Goal: Task Accomplishment & Management: Manage account settings

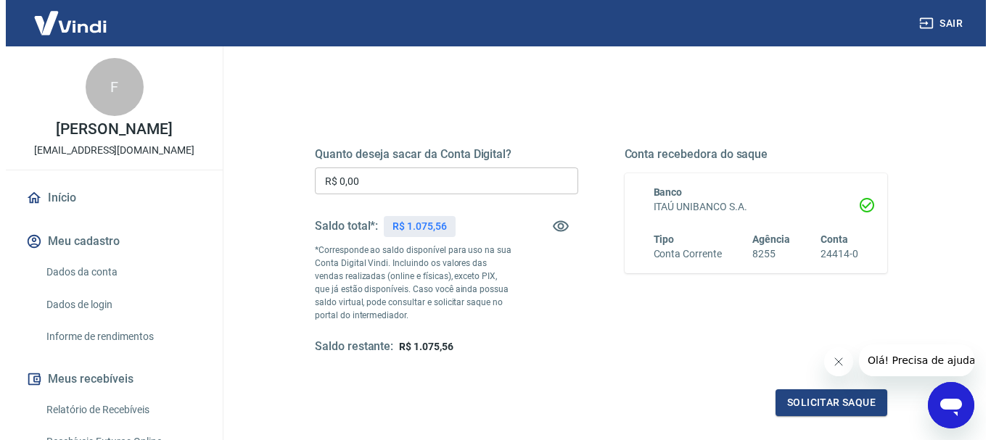
scroll to position [145, 0]
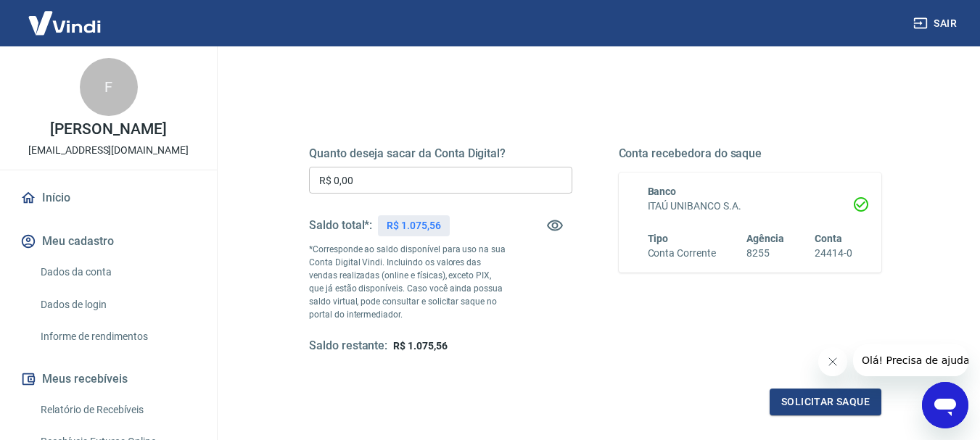
click at [377, 182] on input "R$ 0,00" at bounding box center [440, 180] width 263 height 27
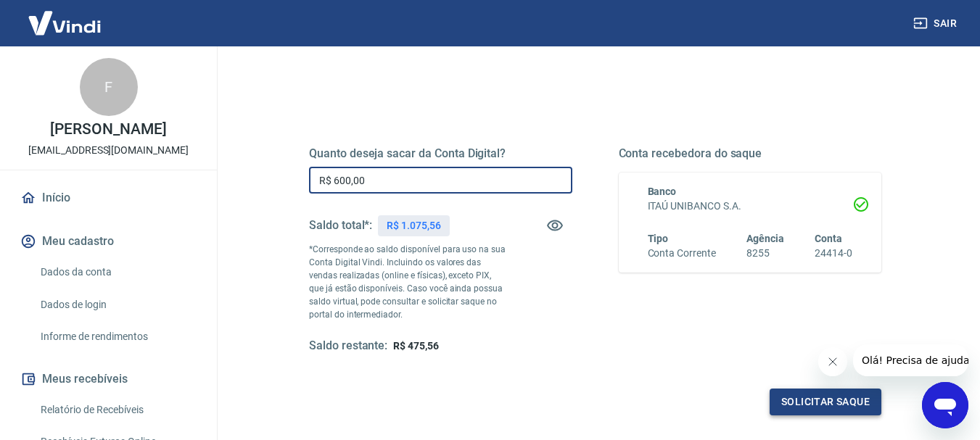
type input "R$ 600,00"
click at [847, 401] on button "Solicitar saque" at bounding box center [826, 402] width 112 height 27
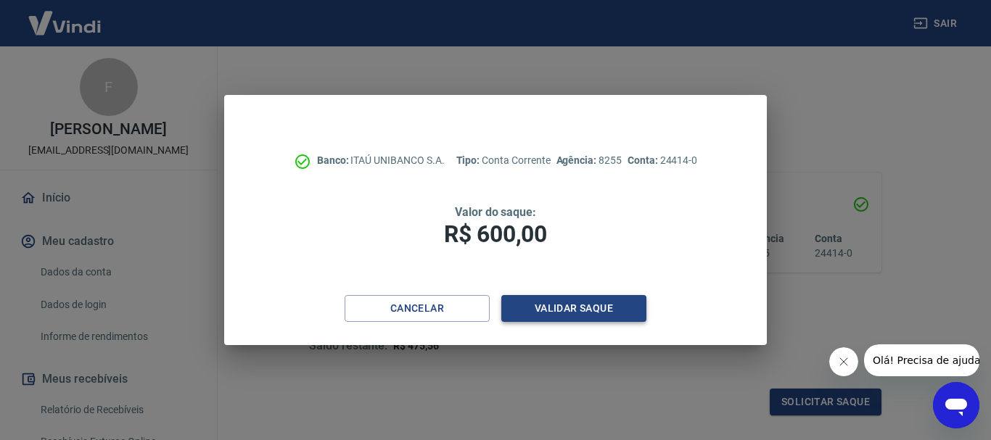
click at [593, 310] on button "Validar saque" at bounding box center [573, 308] width 145 height 27
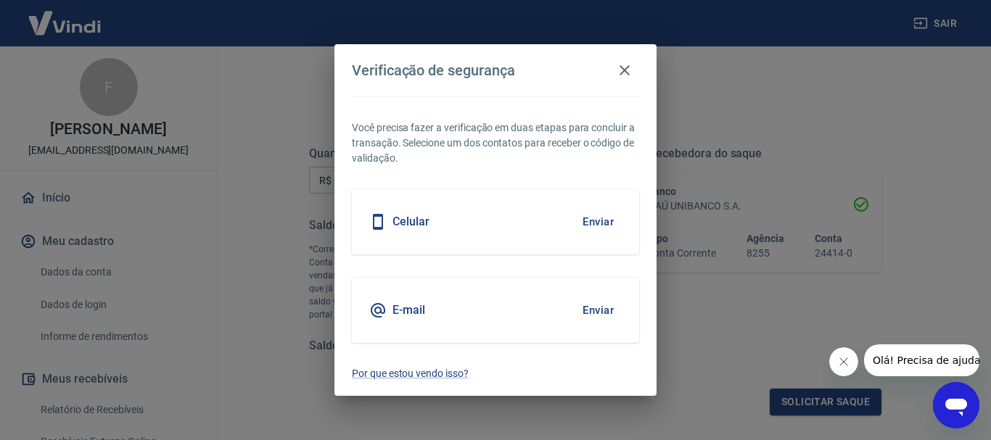
click at [414, 224] on h5 "Celular" at bounding box center [410, 222] width 37 height 15
click at [600, 221] on button "Enviar" at bounding box center [598, 222] width 47 height 30
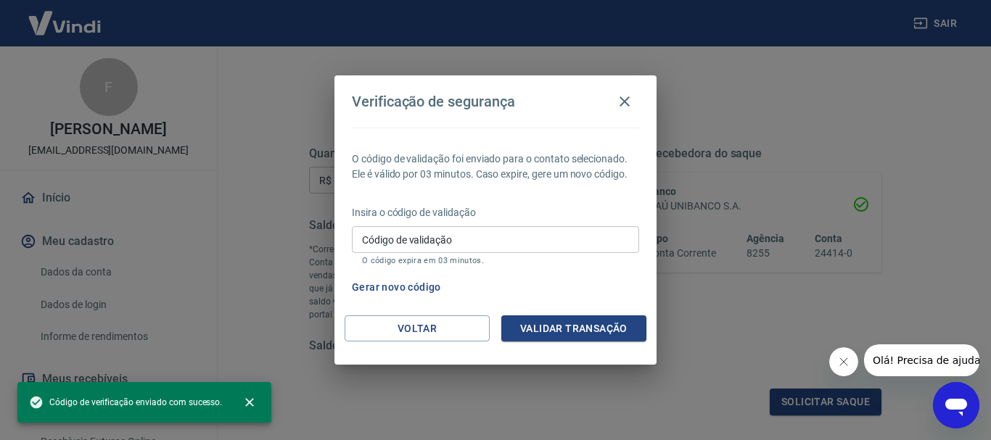
click at [371, 242] on input "Código de validação" at bounding box center [495, 239] width 287 height 27
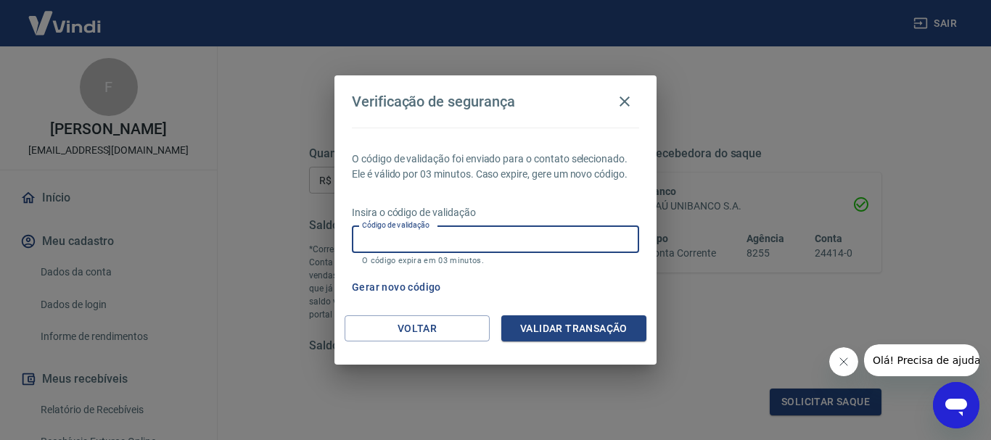
click at [369, 244] on input "Código de validação" at bounding box center [495, 239] width 287 height 27
click at [847, 110] on div "Verificação de segurança O código de validação foi enviado para o contato selec…" at bounding box center [495, 220] width 991 height 440
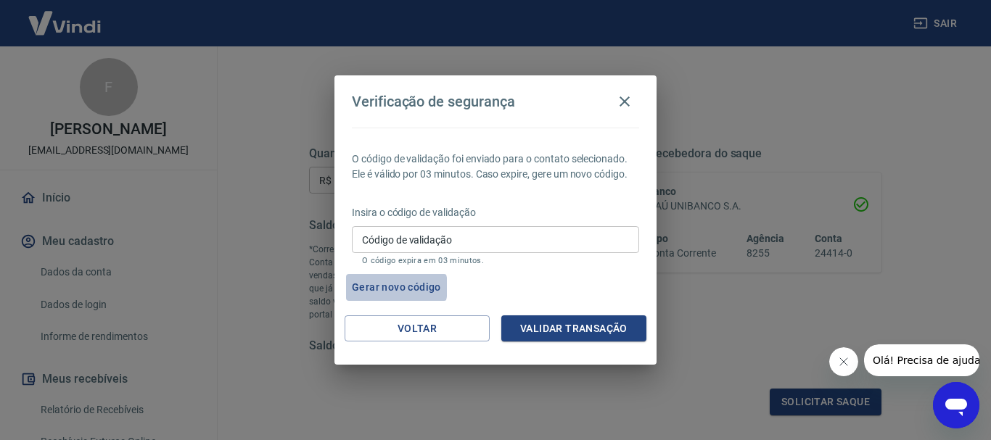
click at [387, 287] on button "Gerar novo código" at bounding box center [396, 287] width 101 height 27
click at [399, 234] on input "Código de validação" at bounding box center [495, 239] width 287 height 27
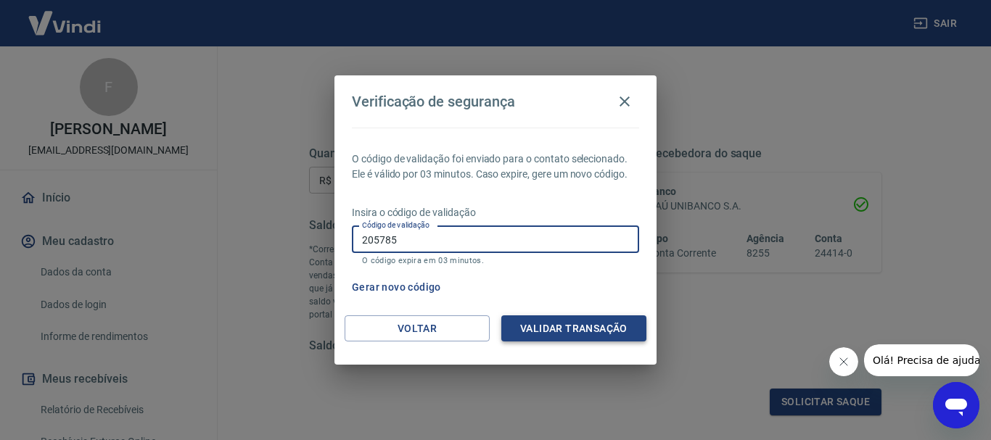
type input "205785"
click at [586, 333] on button "Validar transação" at bounding box center [573, 329] width 145 height 27
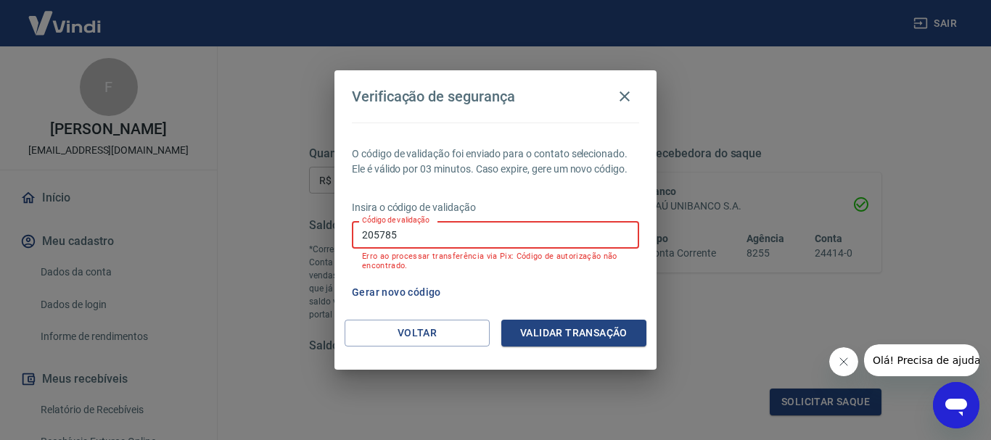
drag, startPoint x: 443, startPoint y: 229, endPoint x: 321, endPoint y: 237, distance: 121.4
click at [326, 237] on div "Verificação de segurança O código de validação foi enviado para o contato selec…" at bounding box center [495, 220] width 991 height 440
click at [625, 97] on icon "button" at bounding box center [625, 96] width 10 height 10
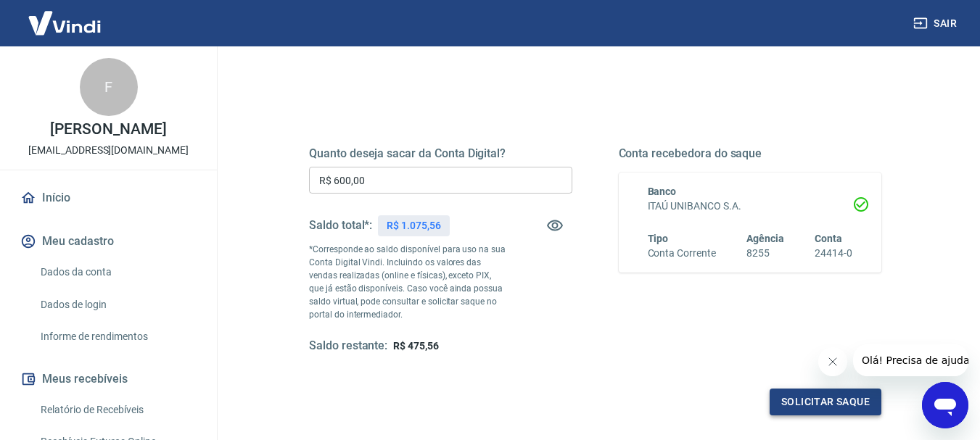
click at [834, 399] on button "Solicitar saque" at bounding box center [826, 402] width 112 height 27
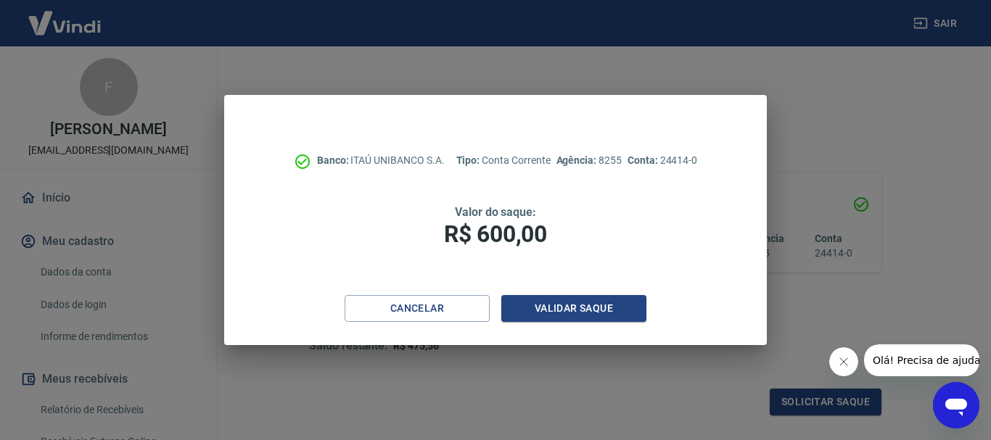
click at [555, 293] on div "Banco: ITAÚ UNIBANCO S.A. Tipo: Conta Corrente Agência: 8255 Conta: 24414-0 Val…" at bounding box center [495, 195] width 543 height 200
click at [556, 305] on button "Validar saque" at bounding box center [573, 308] width 145 height 27
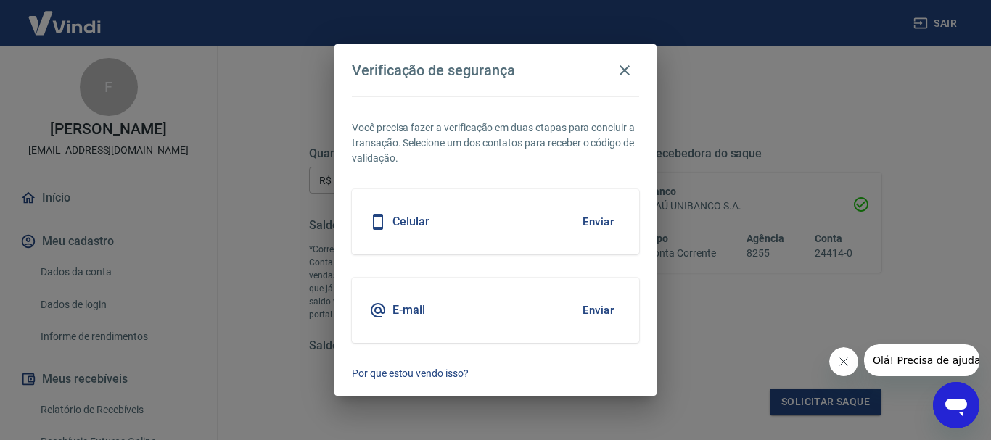
click at [596, 317] on button "Enviar" at bounding box center [598, 310] width 47 height 30
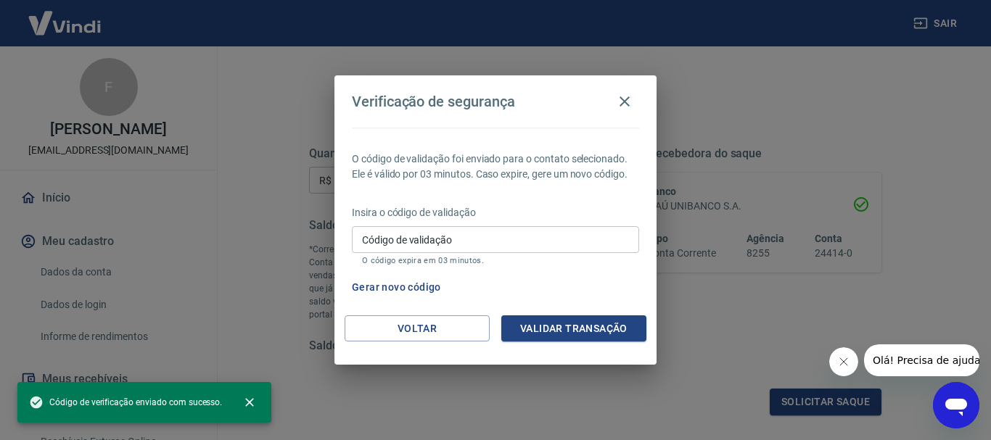
click at [457, 241] on input "Código de validação" at bounding box center [495, 239] width 287 height 27
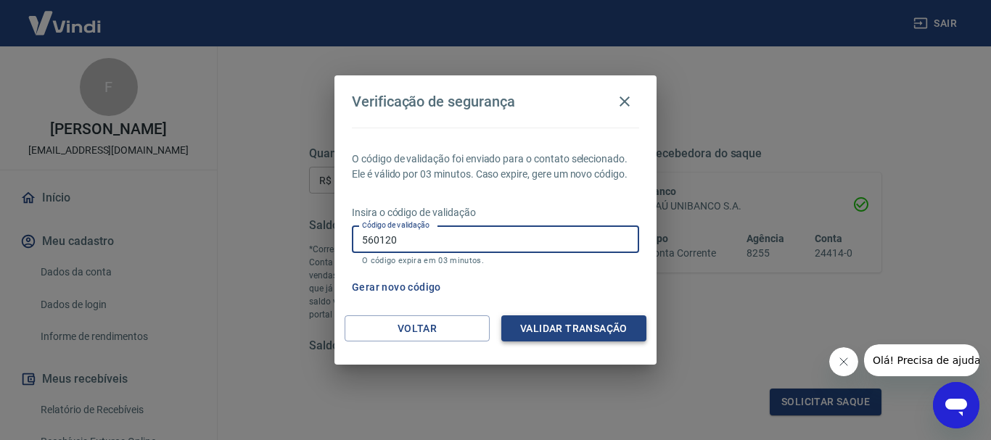
type input "560120"
click at [552, 327] on button "Validar transação" at bounding box center [573, 329] width 145 height 27
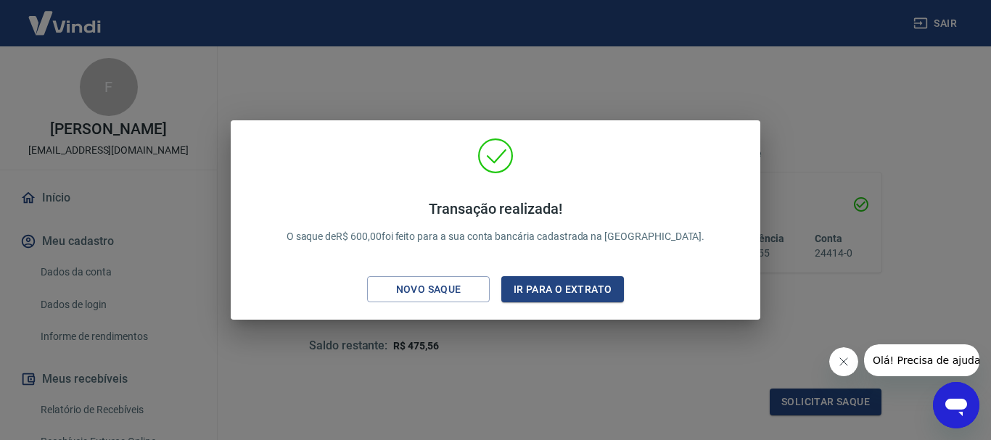
click at [732, 92] on div "Transação realizada! O saque de R$ 600,00 foi feito para a sua conta bancária c…" at bounding box center [495, 220] width 991 height 440
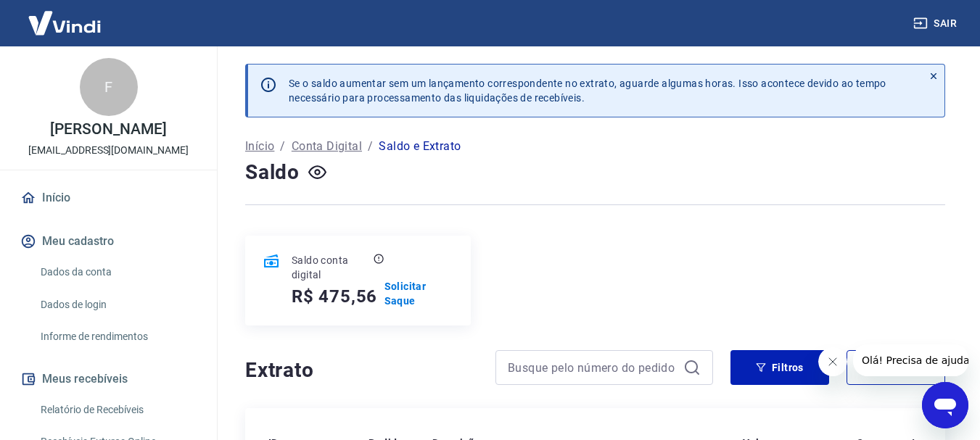
click at [74, 270] on link "Dados da conta" at bounding box center [117, 273] width 165 height 30
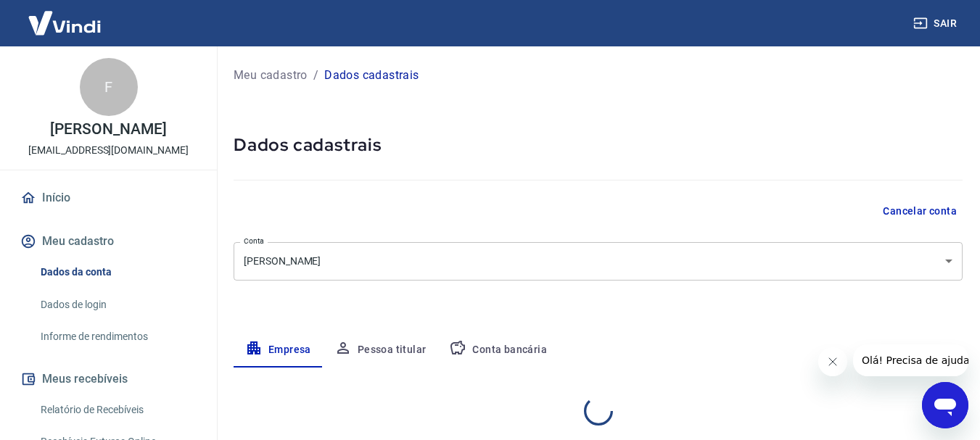
select select "SP"
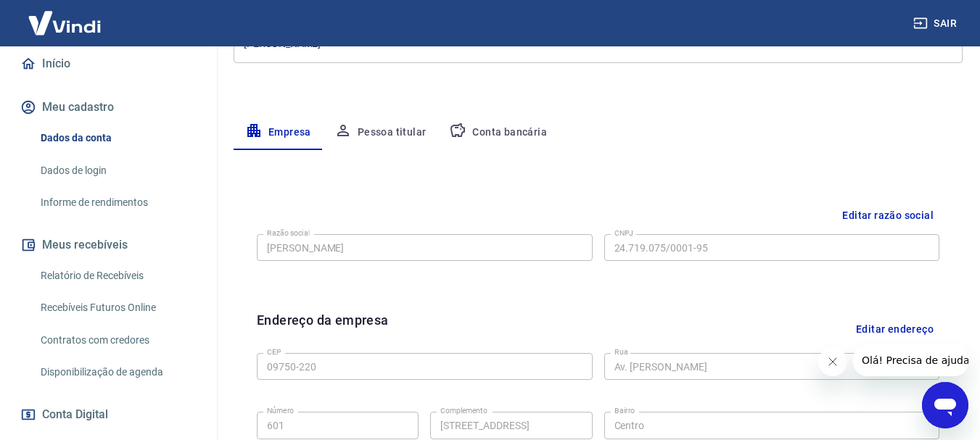
scroll to position [145, 0]
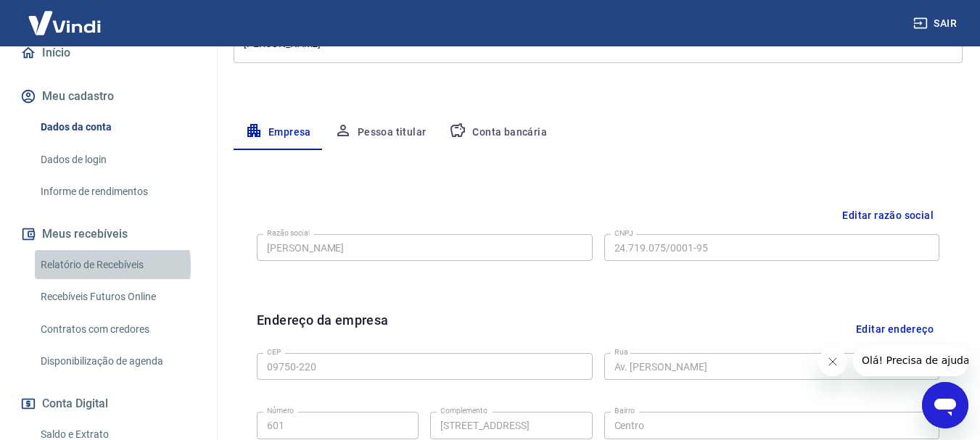
click at [96, 266] on link "Relatório de Recebíveis" at bounding box center [117, 265] width 165 height 30
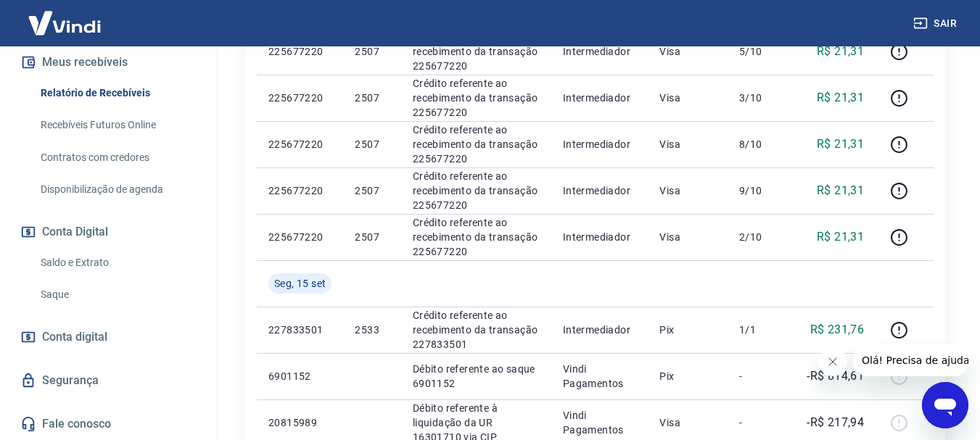
scroll to position [244, 0]
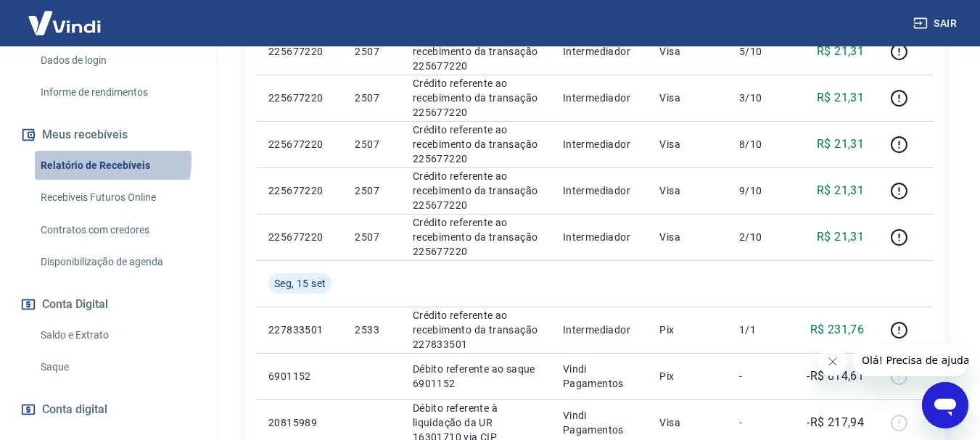
click at [104, 160] on link "Relatório de Recebíveis" at bounding box center [117, 166] width 165 height 30
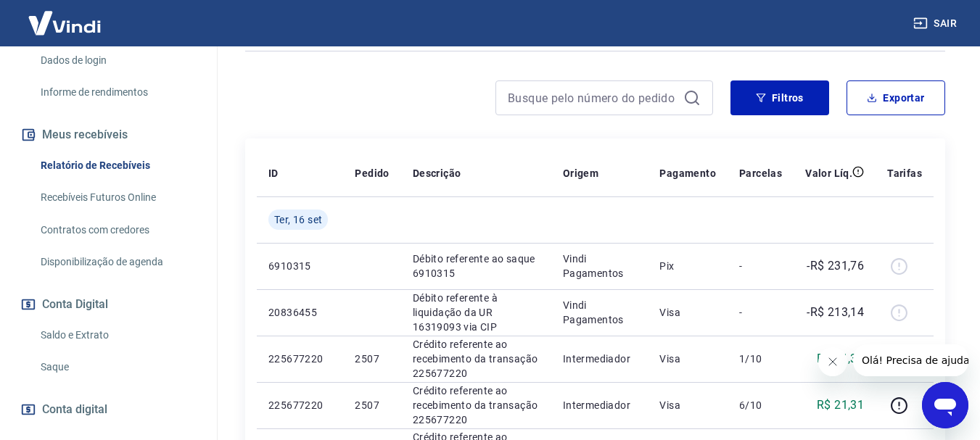
scroll to position [218, 0]
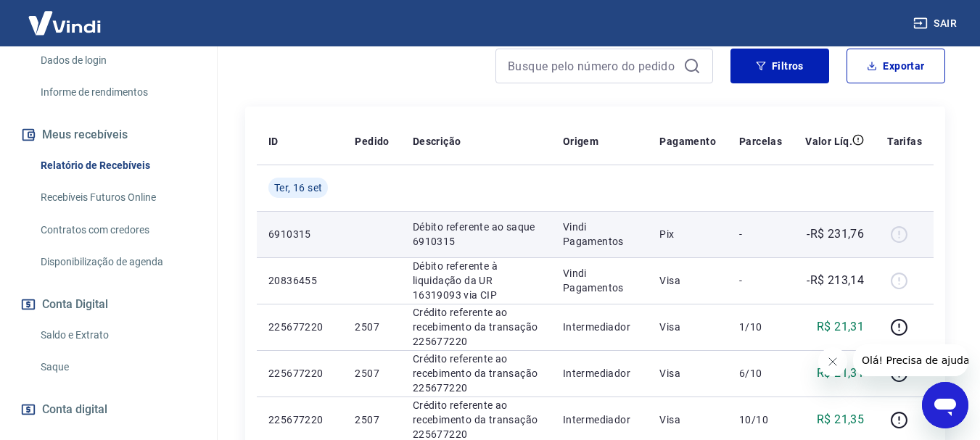
click at [902, 234] on div at bounding box center [904, 234] width 35 height 23
click at [901, 231] on div at bounding box center [904, 234] width 35 height 23
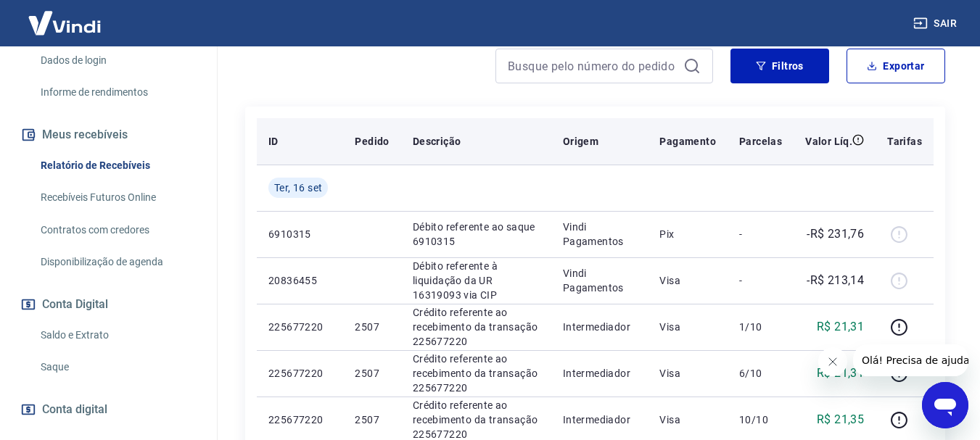
click at [905, 138] on p "Tarifas" at bounding box center [904, 141] width 35 height 15
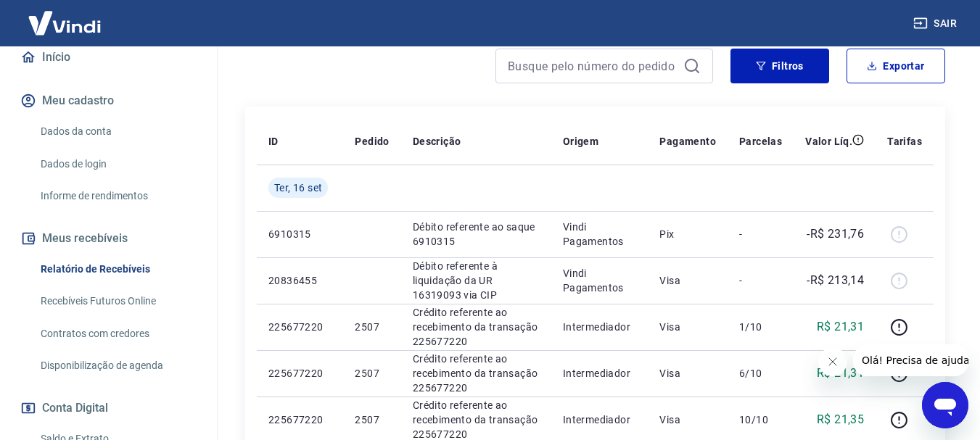
scroll to position [99, 0]
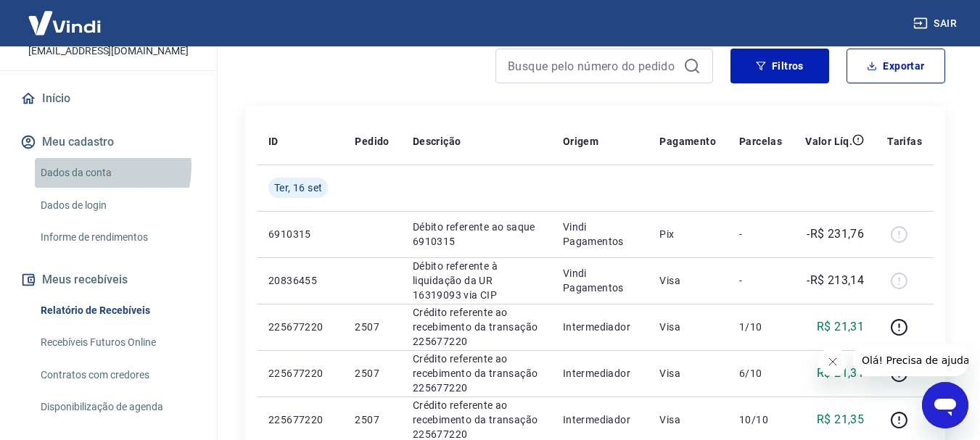
click at [90, 167] on link "Dados da conta" at bounding box center [117, 173] width 165 height 30
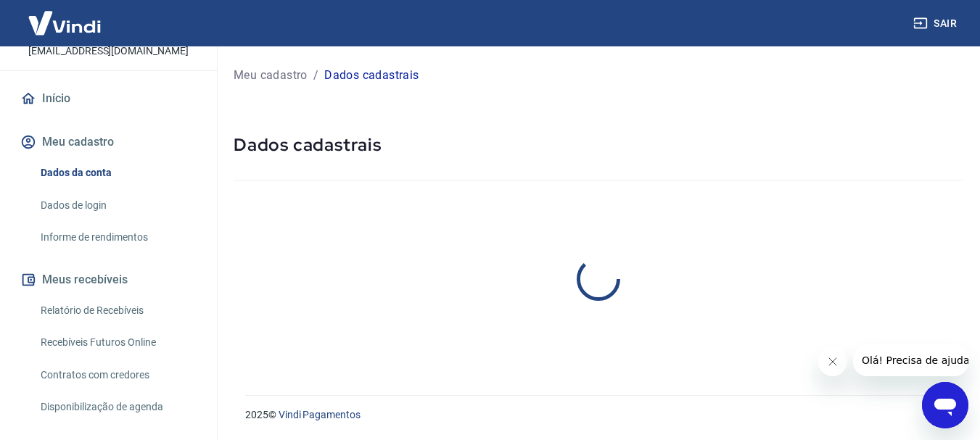
select select "SP"
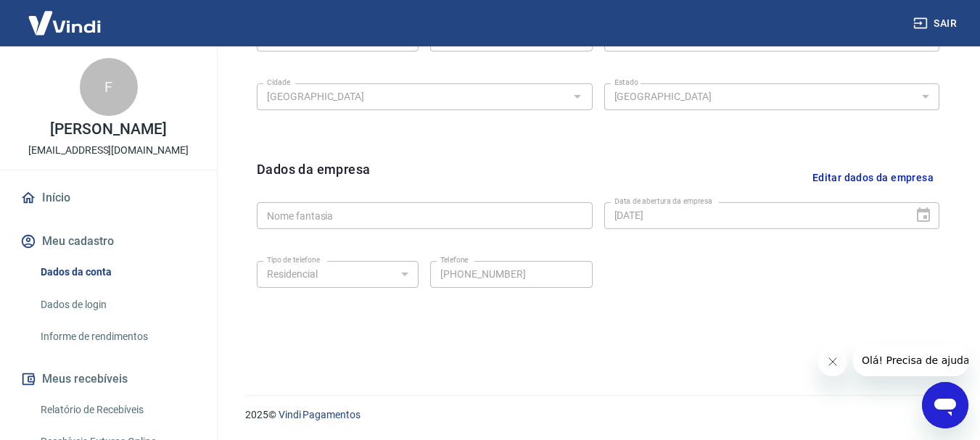
click at [65, 19] on img at bounding box center [64, 23] width 94 height 44
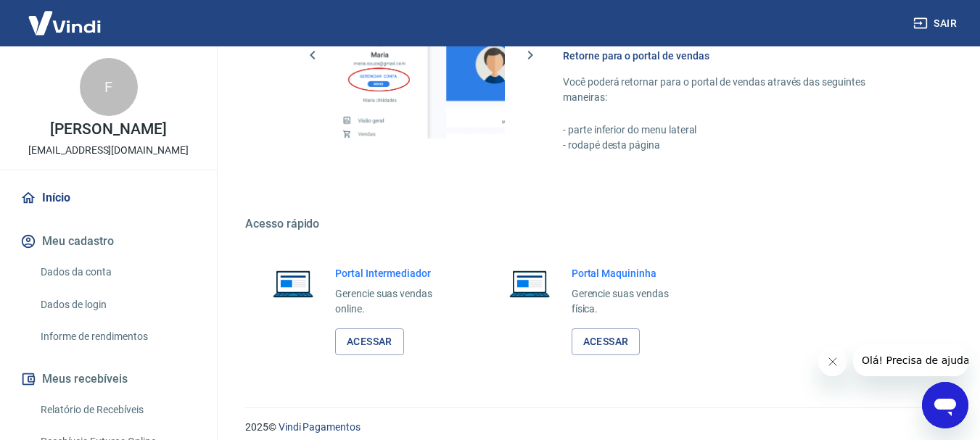
scroll to position [750, 0]
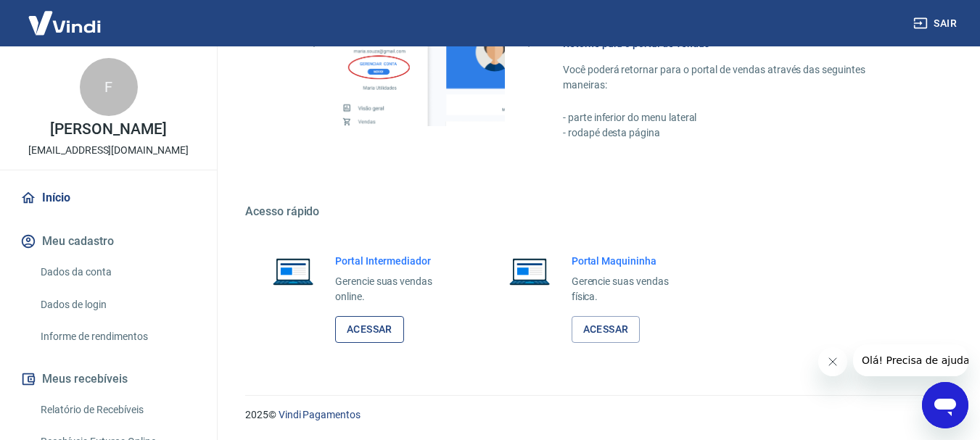
click at [387, 329] on link "Acessar" at bounding box center [369, 329] width 69 height 27
